Goal: Task Accomplishment & Management: Complete application form

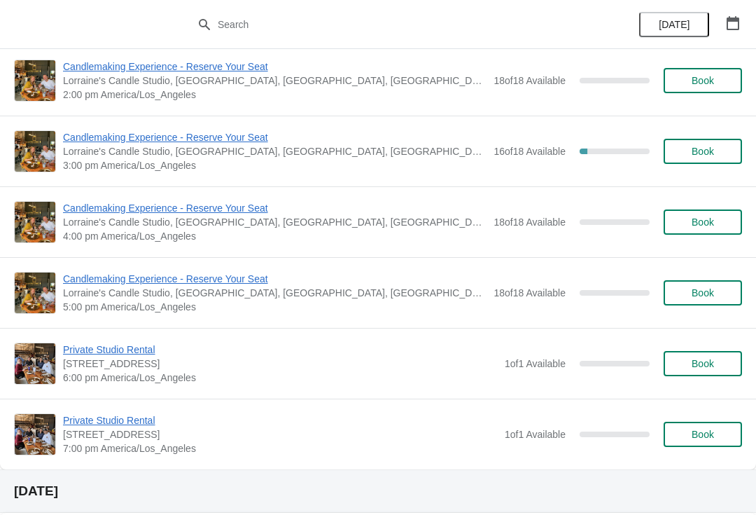
scroll to position [370, 0]
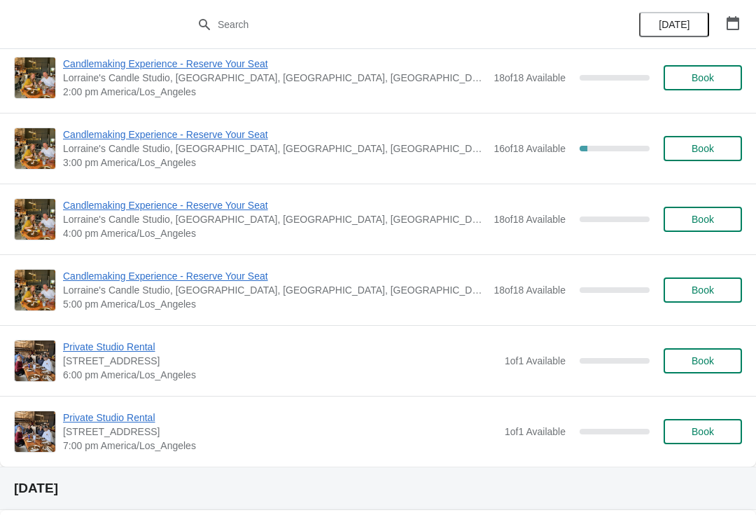
click at [715, 225] on button "Book" at bounding box center [703, 219] width 78 height 25
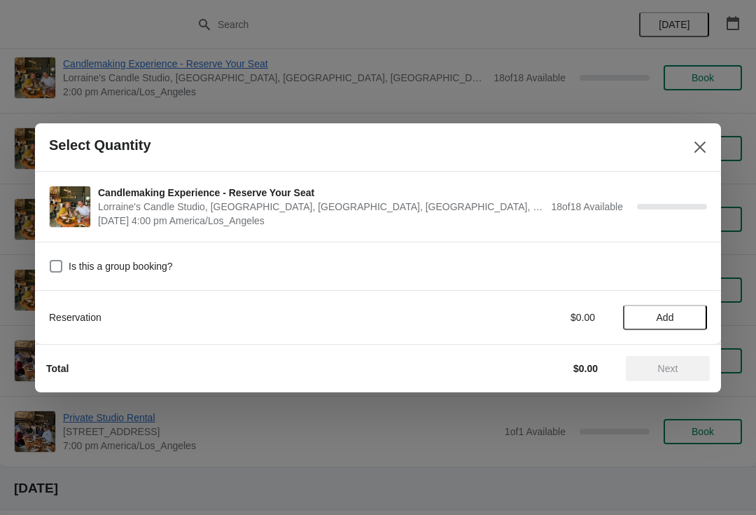
click at [665, 308] on button "Add" at bounding box center [665, 317] width 84 height 25
click at [699, 310] on div "1" at bounding box center [665, 317] width 84 height 15
click at [690, 314] on icon at bounding box center [689, 317] width 15 height 15
click at [687, 318] on icon at bounding box center [689, 317] width 15 height 15
click at [692, 319] on icon at bounding box center [689, 317] width 15 height 15
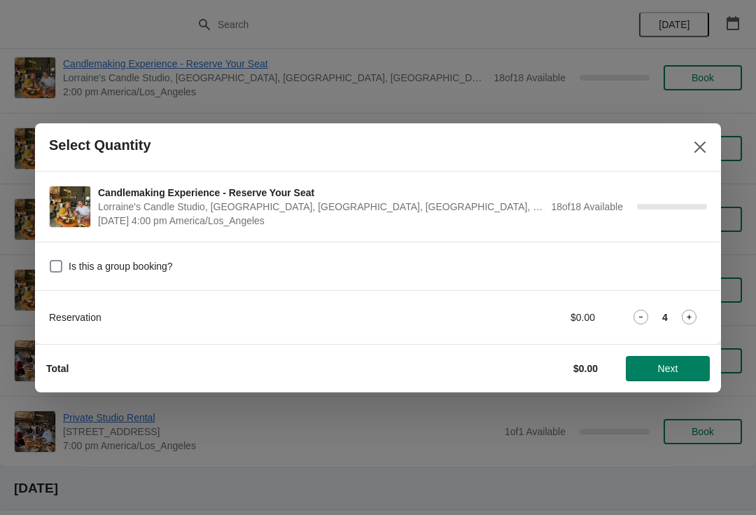
click at [661, 375] on button "Next" at bounding box center [668, 368] width 84 height 25
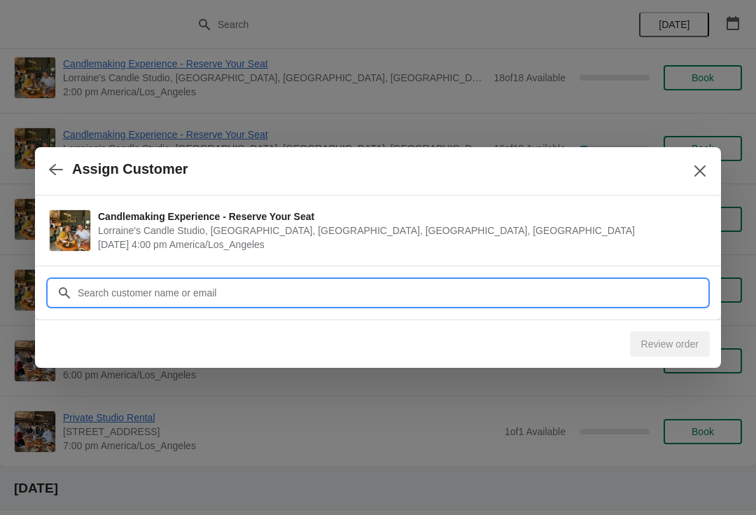
click at [349, 291] on input "Customer" at bounding box center [392, 292] width 630 height 25
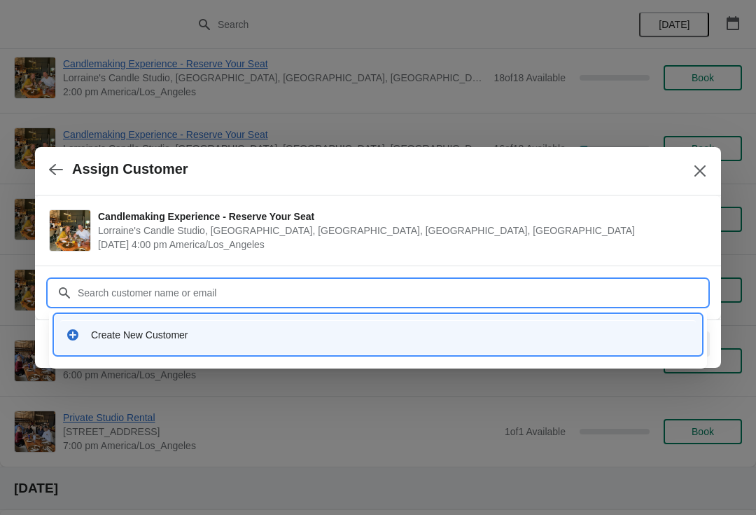
click at [216, 296] on input "Customer" at bounding box center [392, 292] width 630 height 25
click at [207, 343] on div "Create New Customer" at bounding box center [378, 334] width 636 height 29
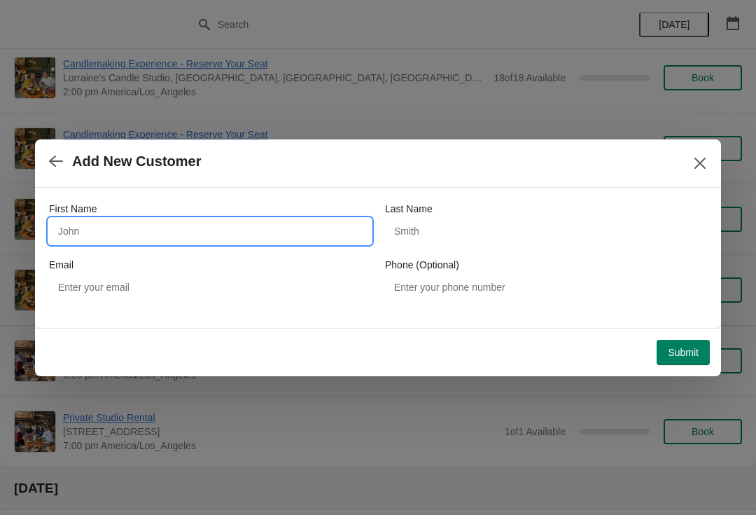
click at [153, 223] on input "First Name" at bounding box center [210, 231] width 322 height 25
type input "[PERSON_NAME]"
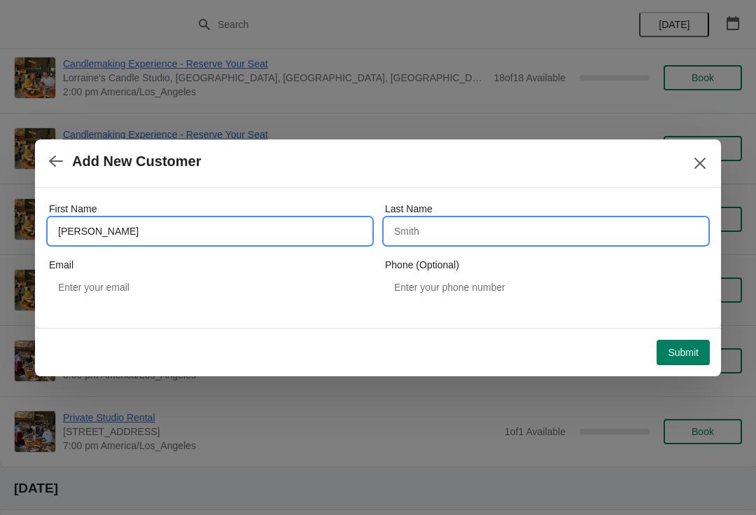
click at [459, 223] on input "Last Name" at bounding box center [546, 231] width 322 height 25
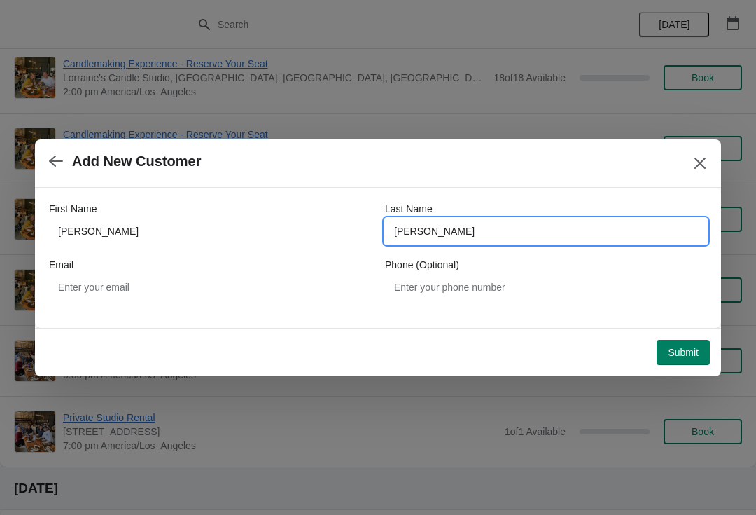
type input "[PERSON_NAME]"
